Goal: Find specific page/section: Find specific page/section

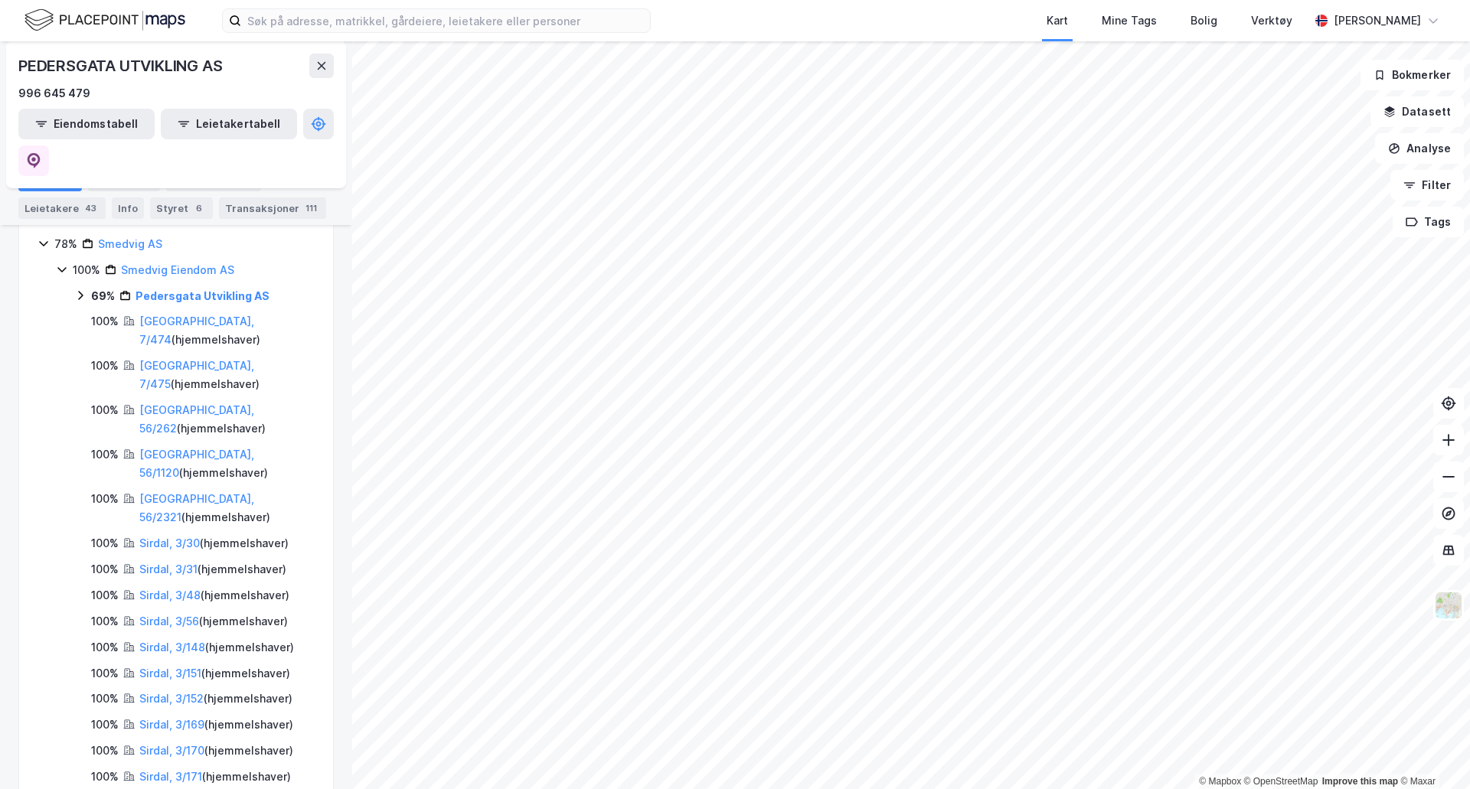
scroll to position [306, 0]
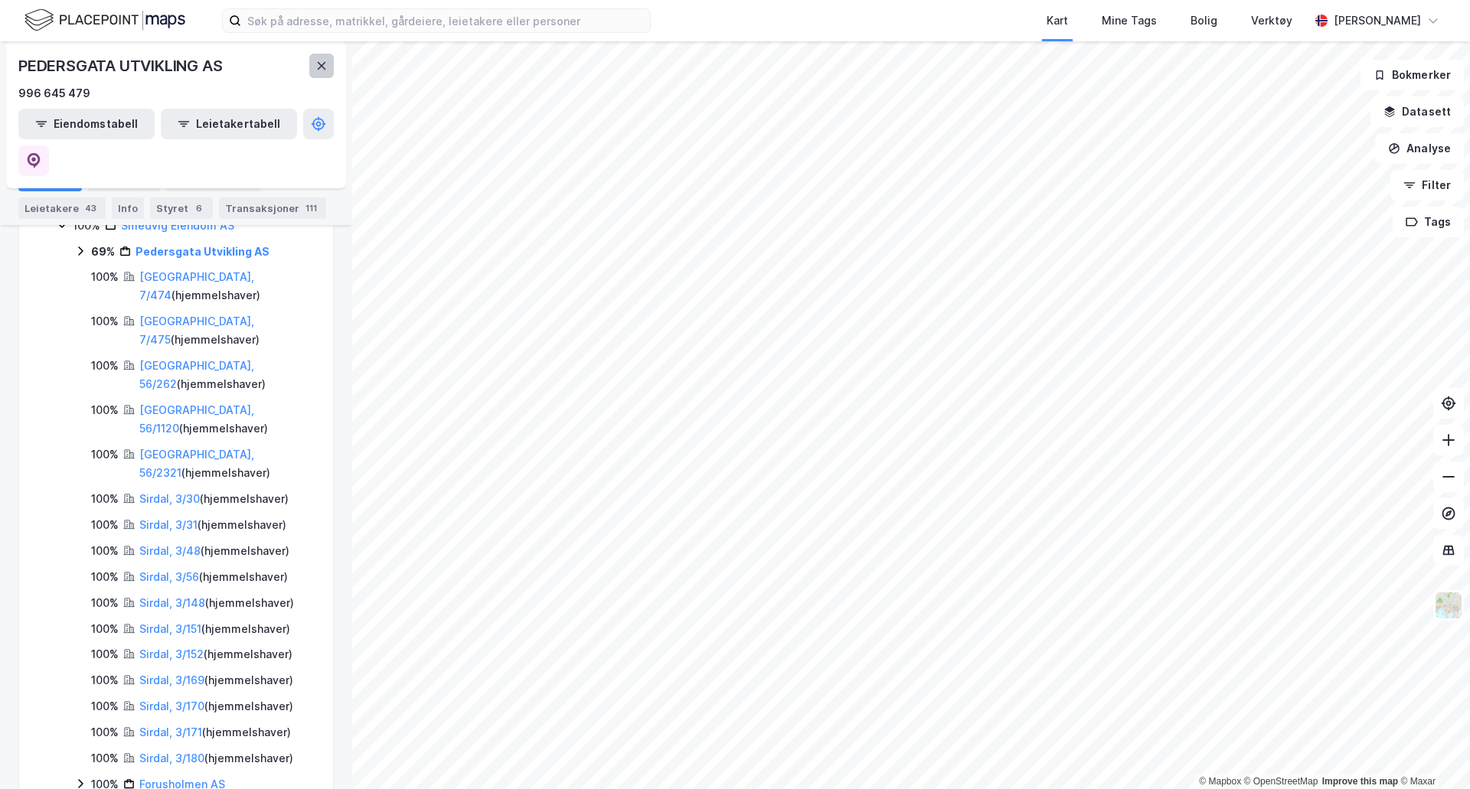
click at [314, 60] on button at bounding box center [321, 66] width 24 height 24
